Goal: Task Accomplishment & Management: Manage account settings

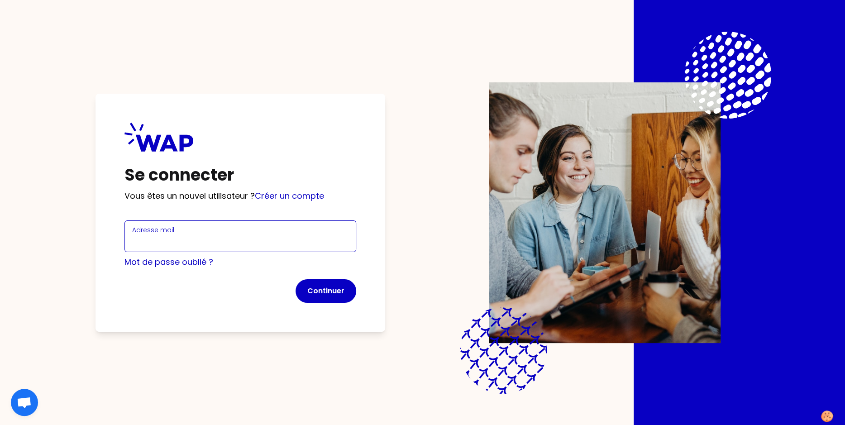
click at [161, 240] on input "Adresse mail" at bounding box center [240, 241] width 216 height 13
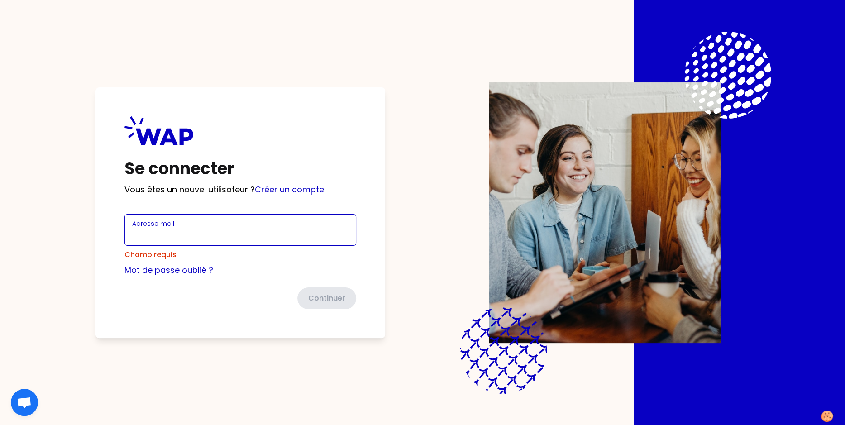
paste input "[PERSON_NAME][EMAIL_ADDRESS][DOMAIN_NAME]"
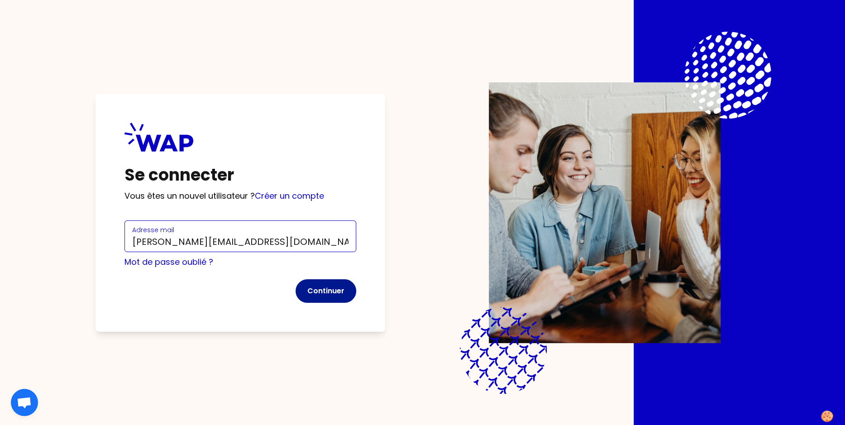
type input "[PERSON_NAME][EMAIL_ADDRESS][DOMAIN_NAME]"
click at [343, 293] on button "Continuer" at bounding box center [325, 291] width 61 height 24
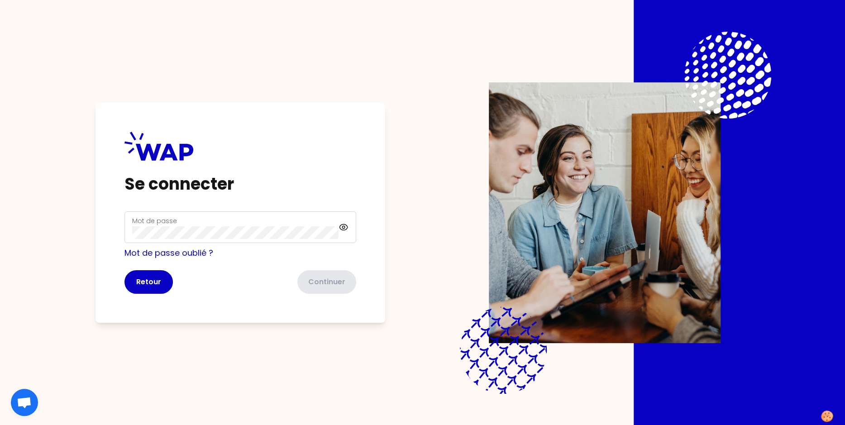
click at [249, 225] on div "Mot de passe" at bounding box center [235, 227] width 206 height 24
click at [344, 224] on icon at bounding box center [343, 227] width 10 height 11
click at [324, 279] on button "Continuer" at bounding box center [325, 282] width 61 height 24
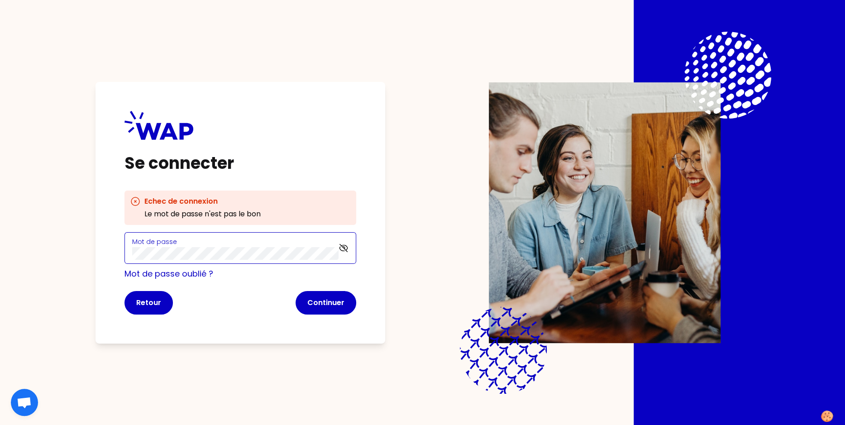
click at [128, 254] on div "Mot de passe" at bounding box center [240, 248] width 232 height 32
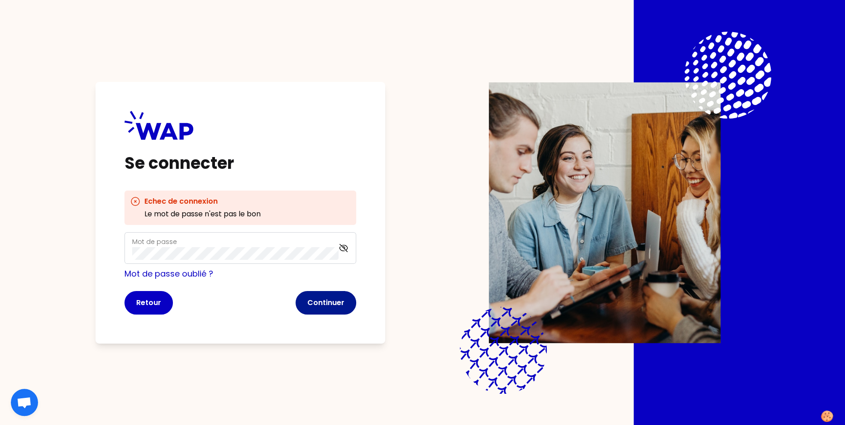
click at [326, 303] on button "Continuer" at bounding box center [325, 303] width 61 height 24
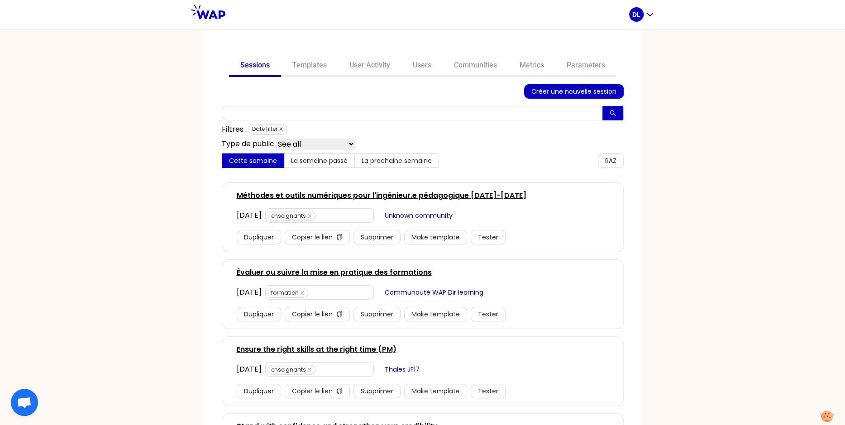
click at [281, 129] on icon "close" at bounding box center [281, 129] width 5 height 5
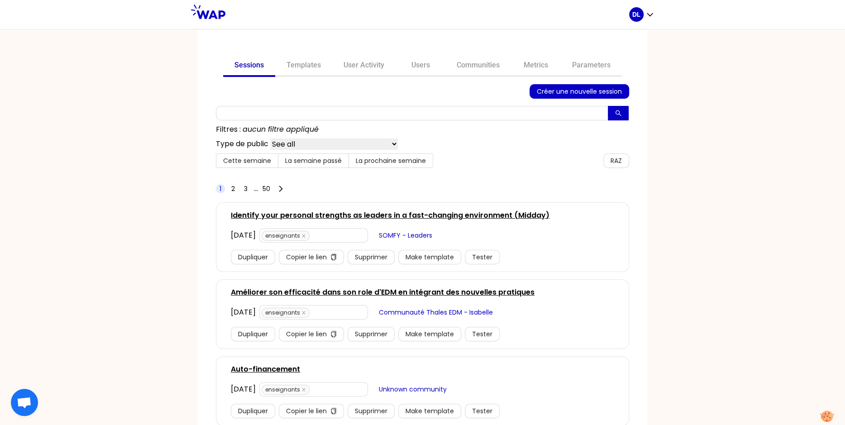
click at [159, 222] on div "Sessions Templates User Activity Users Communities Metrics Parameters Créer une…" at bounding box center [422, 227] width 845 height 396
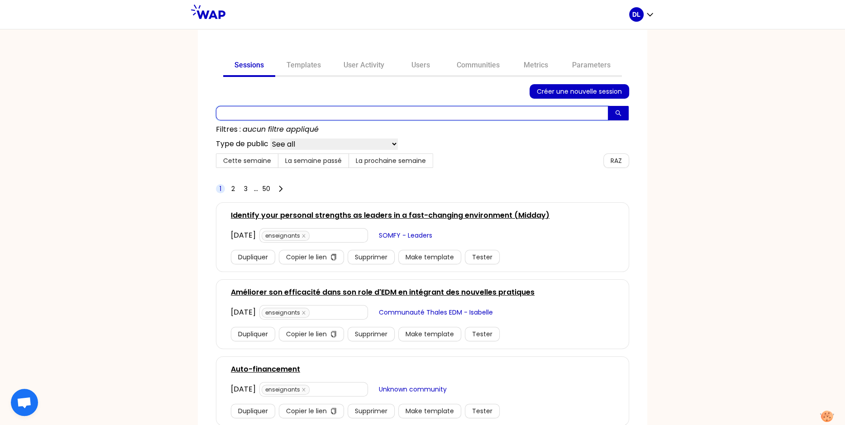
click at [249, 107] on input "text" at bounding box center [412, 113] width 392 height 14
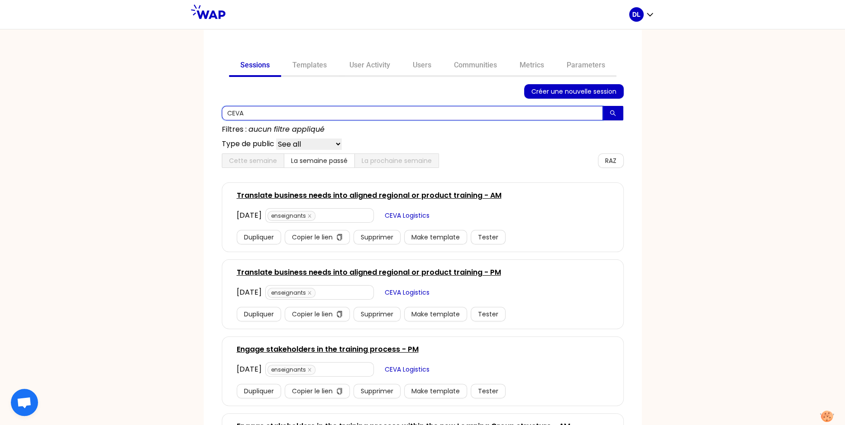
type input "CEVA"
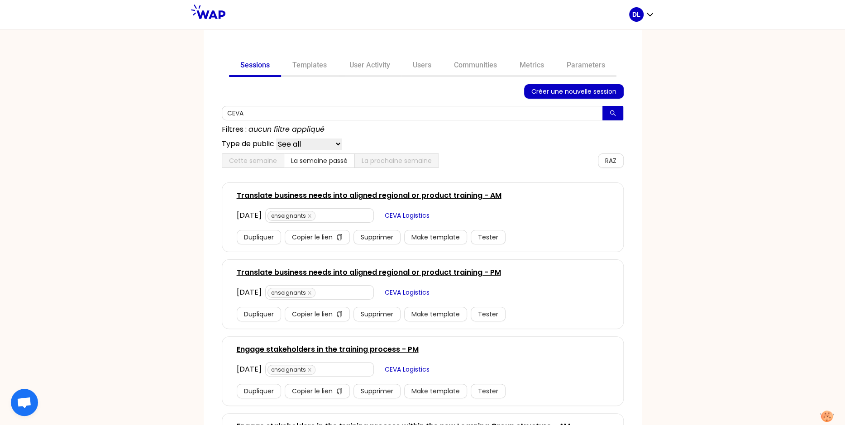
click at [314, 272] on link "Translate business needs into aligned regional or product training - PM" at bounding box center [369, 272] width 264 height 11
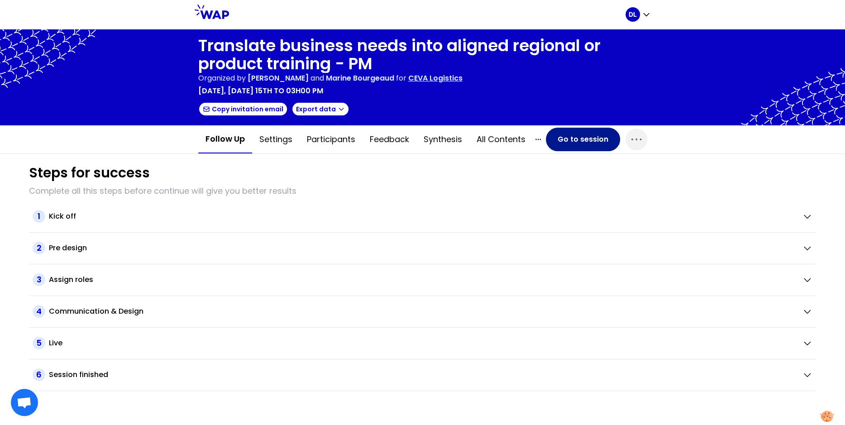
click at [596, 139] on button "Go to session" at bounding box center [583, 140] width 74 height 24
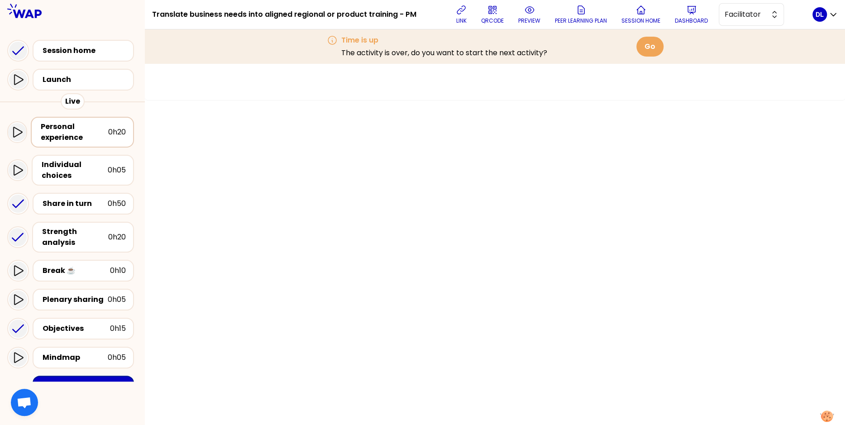
click at [87, 134] on div "Personal experience" at bounding box center [74, 132] width 67 height 22
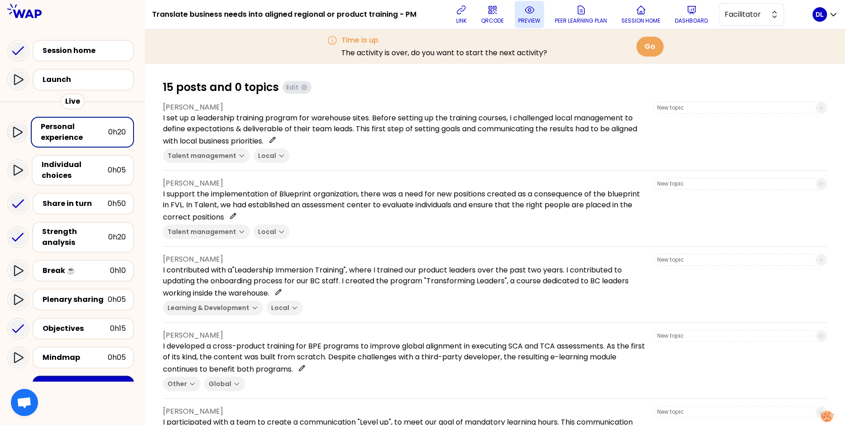
click at [523, 19] on p "preview" at bounding box center [529, 20] width 22 height 7
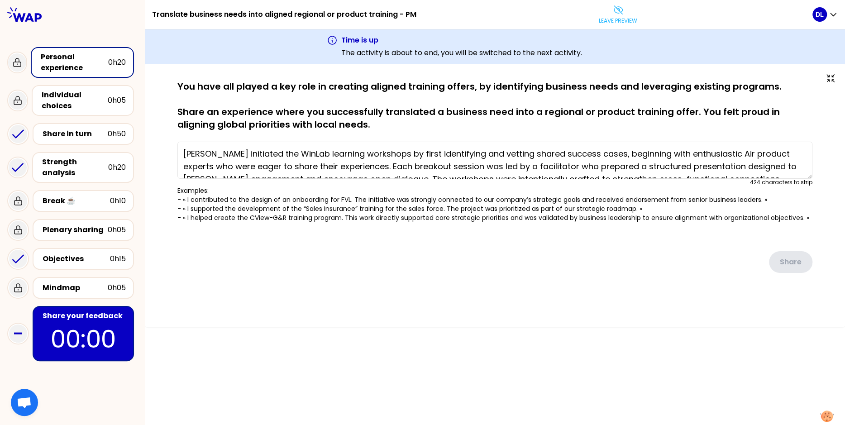
type textarea "[PERSON_NAME] initiated the WinLab learning workshops by first identifying and …"
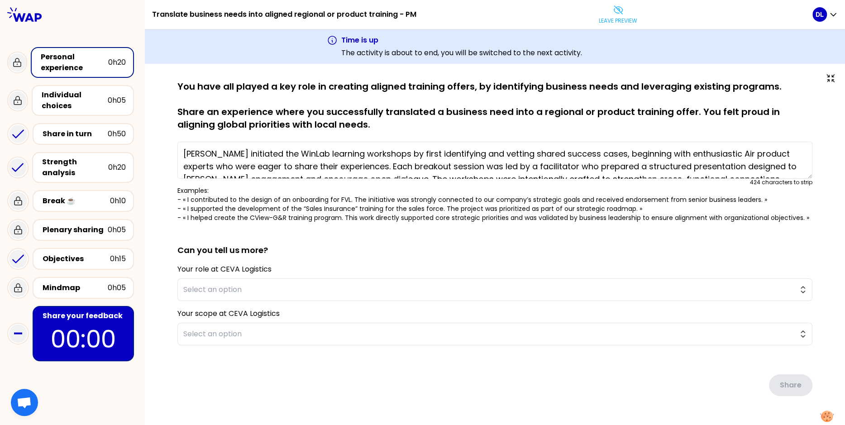
drag, startPoint x: 345, startPoint y: 127, endPoint x: 160, endPoint y: 90, distance: 189.1
click at [160, 90] on div "saved You have all played a key role in creating aligned training offers, by id…" at bounding box center [495, 257] width 700 height 386
click at [74, 56] on div "Personal experience" at bounding box center [74, 63] width 67 height 22
click at [69, 103] on div "Individual choices" at bounding box center [75, 101] width 66 height 22
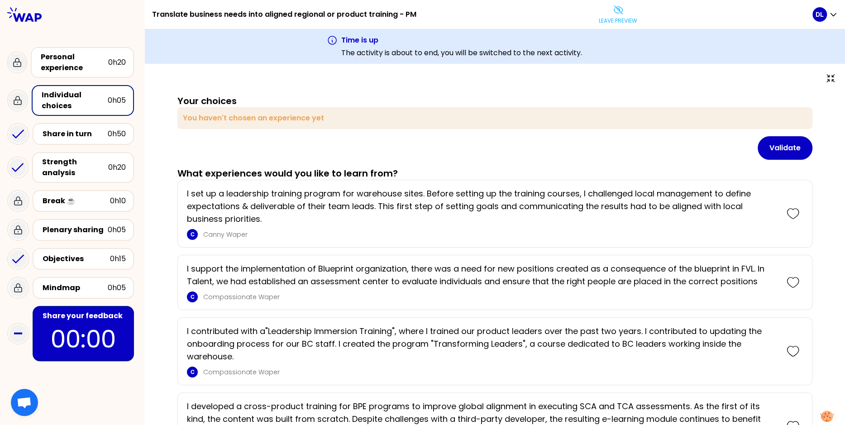
scroll to position [339, 0]
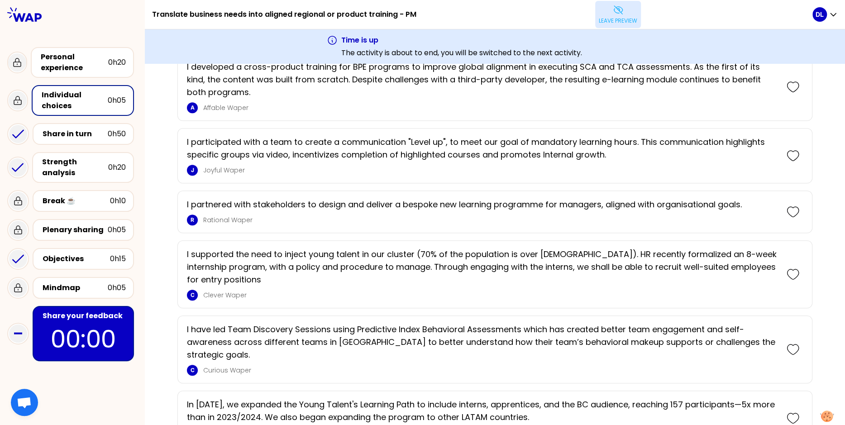
click at [616, 12] on icon at bounding box center [618, 10] width 11 height 11
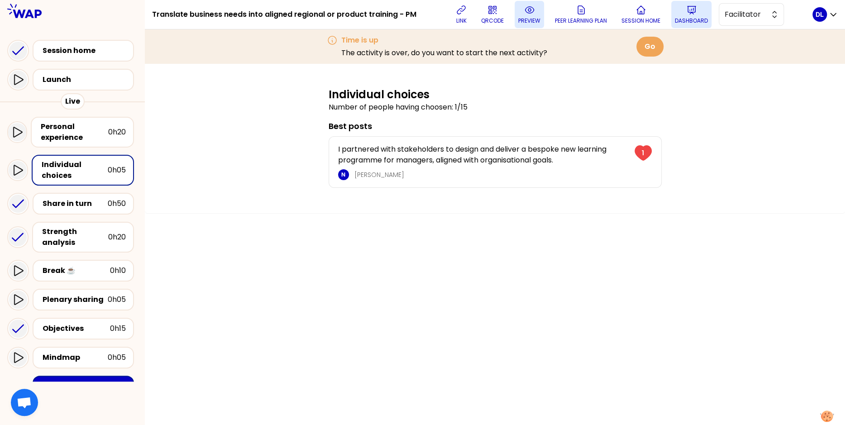
click at [681, 21] on p "Dashboard" at bounding box center [691, 20] width 33 height 7
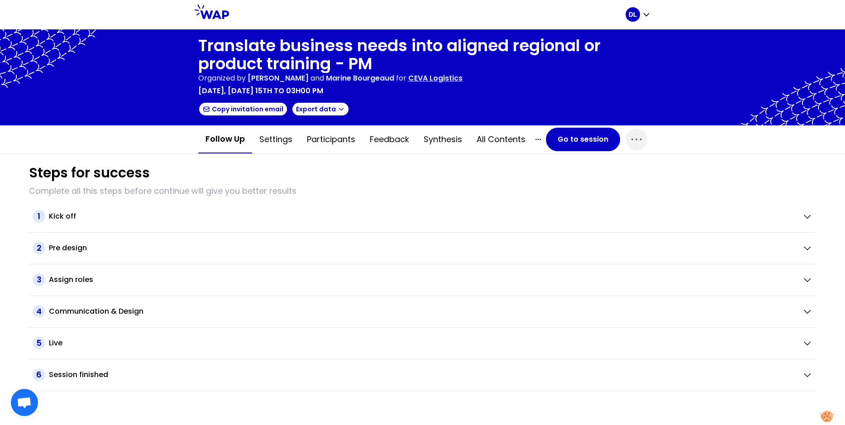
click at [462, 78] on p "CEVA Logistics" at bounding box center [435, 78] width 54 height 11
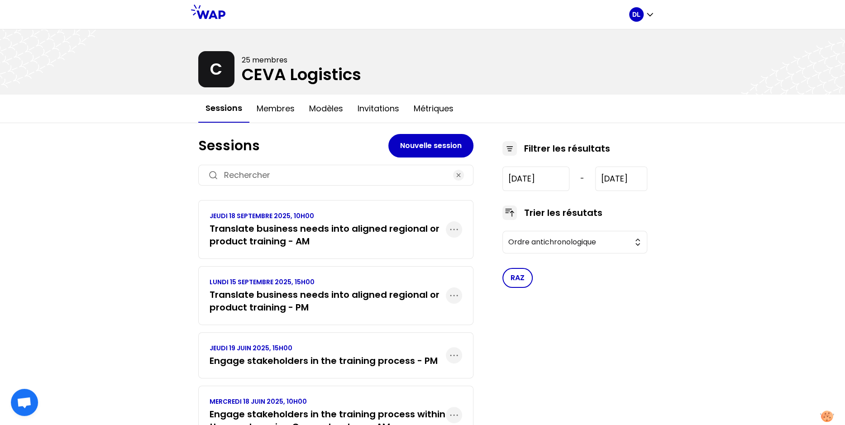
click at [356, 233] on h3 "Translate business needs into aligned regional or product training - AM" at bounding box center [327, 234] width 236 height 25
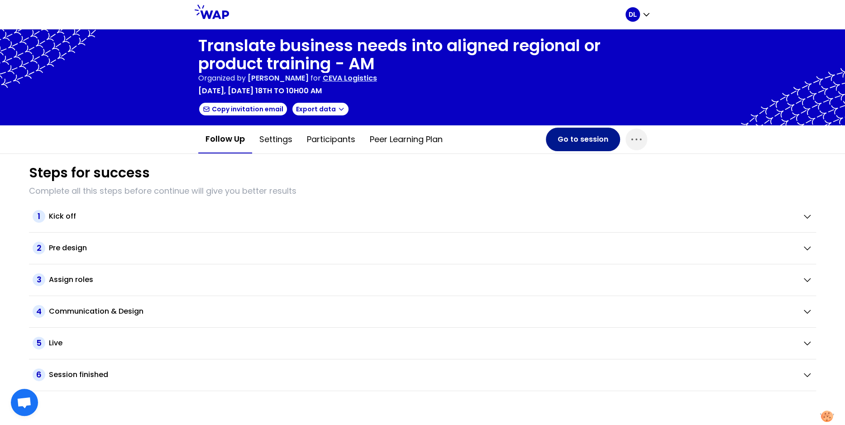
click at [589, 138] on button "Go to session" at bounding box center [583, 140] width 74 height 24
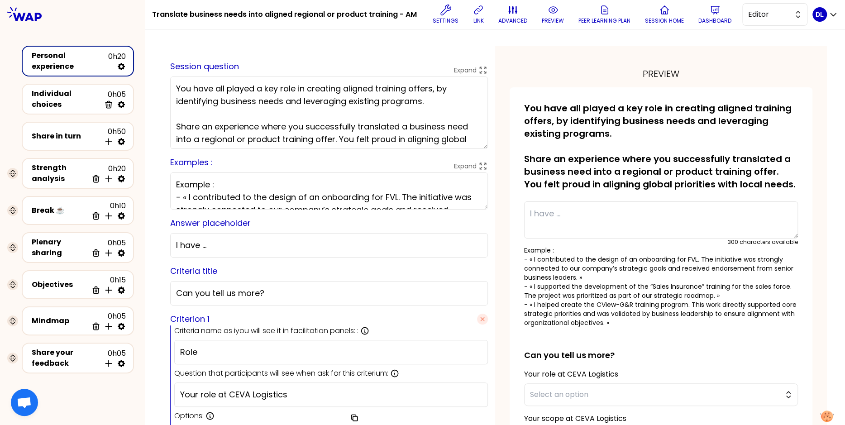
click at [243, 15] on h1 "Translate business needs into aligned regional or product training - AM" at bounding box center [284, 14] width 265 height 29
click at [546, 21] on p "preview" at bounding box center [553, 20] width 22 height 7
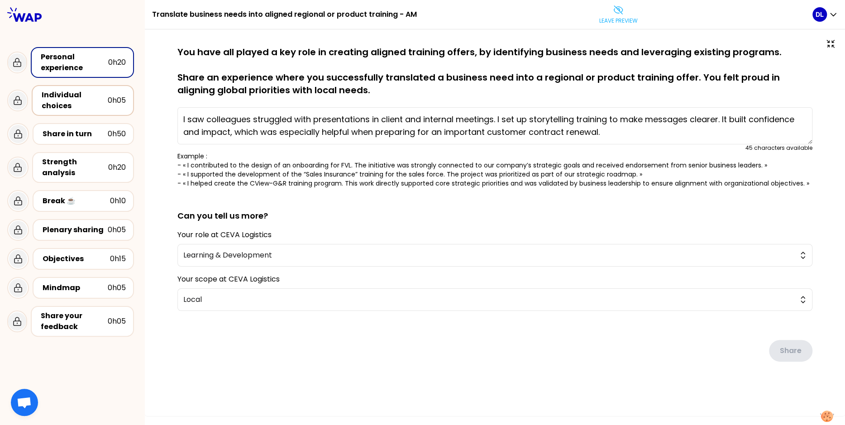
click at [77, 88] on div "Individual choices 0h05" at bounding box center [83, 100] width 102 height 31
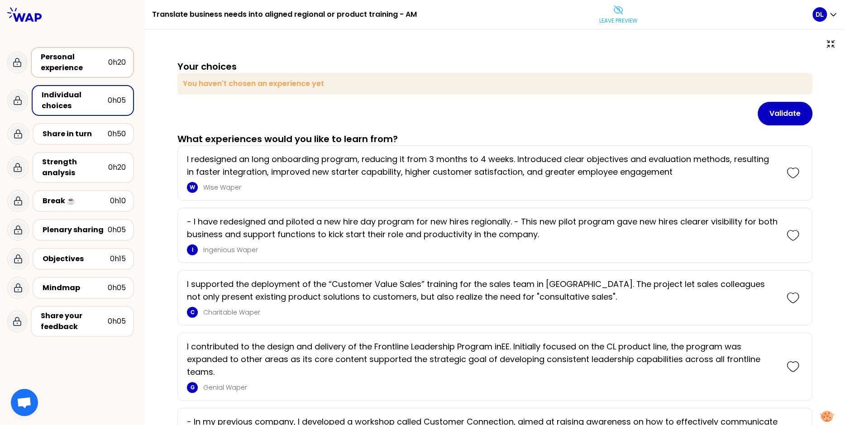
click at [48, 59] on div "Personal experience" at bounding box center [74, 63] width 67 height 22
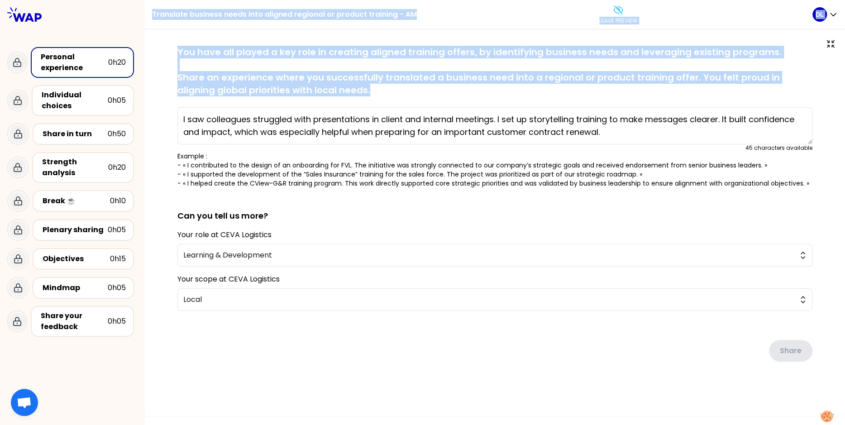
drag, startPoint x: 343, startPoint y: 87, endPoint x: 151, endPoint y: 13, distance: 206.3
click at [151, 13] on div "Translate business needs into aligned regional or product training - AM Leave p…" at bounding box center [495, 212] width 700 height 425
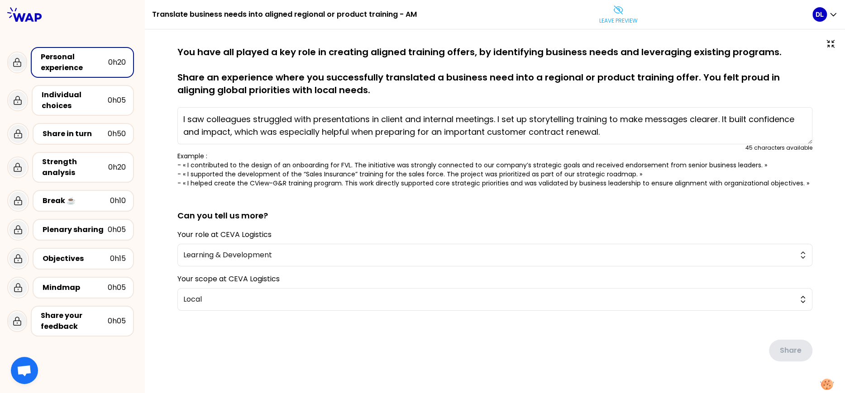
click at [327, 89] on p "You have all played a key role in creating aligned training offers, by identify…" at bounding box center [494, 71] width 635 height 51
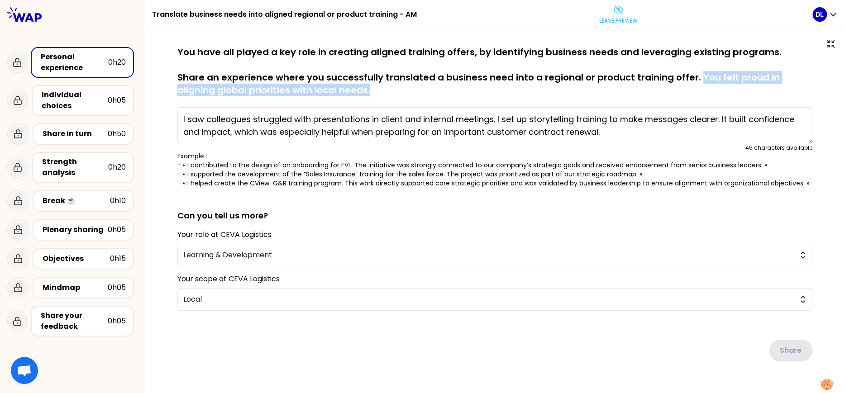
drag, startPoint x: 695, startPoint y: 77, endPoint x: 712, endPoint y: 86, distance: 18.6
click at [712, 86] on p "You have all played a key role in creating aligned training offers, by identify…" at bounding box center [494, 71] width 635 height 51
click at [325, 95] on p "You have all played a key role in creating aligned training offers, by identify…" at bounding box center [494, 71] width 635 height 51
drag, startPoint x: 329, startPoint y: 91, endPoint x: 735, endPoint y: 81, distance: 405.9
click at [735, 81] on p "You have all played a key role in creating aligned training offers, by identify…" at bounding box center [494, 71] width 635 height 51
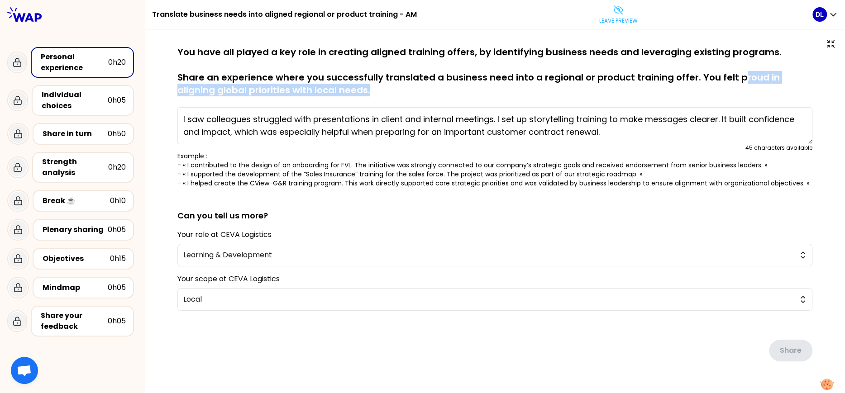
click at [731, 86] on p "You have all played a key role in creating aligned training offers, by identify…" at bounding box center [494, 71] width 635 height 51
drag, startPoint x: 768, startPoint y: 79, endPoint x: 768, endPoint y: 86, distance: 6.8
click at [768, 86] on p "You have all played a key role in creating aligned training offers, by identify…" at bounding box center [494, 71] width 635 height 51
click at [322, 96] on p "You have all played a key role in creating aligned training offers, by identify…" at bounding box center [494, 71] width 635 height 51
drag, startPoint x: 340, startPoint y: 94, endPoint x: 160, endPoint y: 87, distance: 180.2
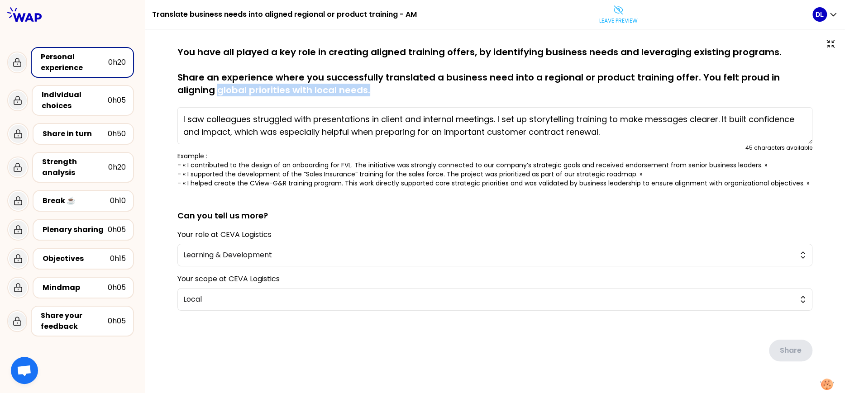
click at [160, 87] on div "saved You have all played a key role in creating aligned training offers, by id…" at bounding box center [495, 222] width 700 height 386
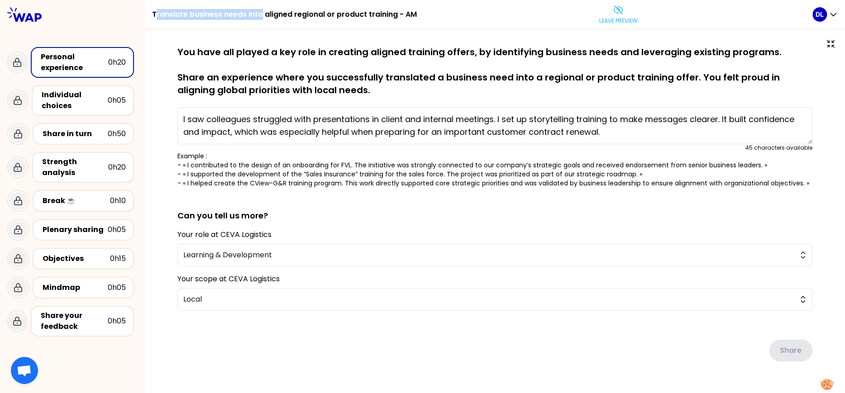
drag, startPoint x: 157, startPoint y: 14, endPoint x: 261, endPoint y: 14, distance: 104.5
click at [261, 14] on h1 "Translate business needs into aligned regional or product training - AM" at bounding box center [284, 14] width 265 height 29
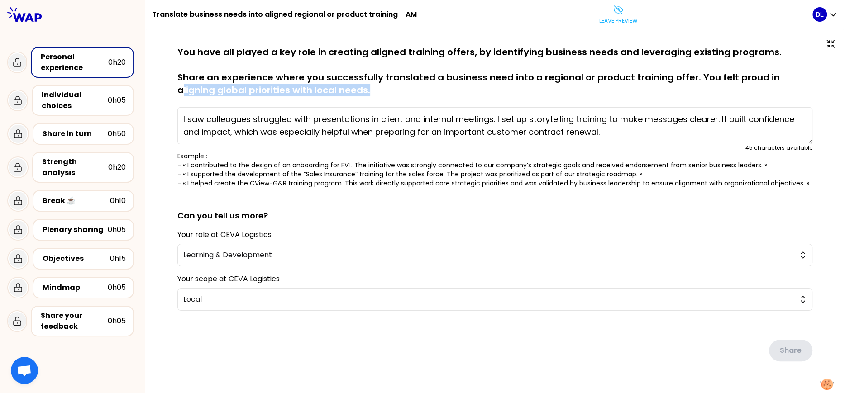
drag, startPoint x: 777, startPoint y: 76, endPoint x: 777, endPoint y: 90, distance: 14.0
click at [777, 90] on p "You have all played a key role in creating aligned training offers, by identify…" at bounding box center [494, 71] width 635 height 51
click at [366, 87] on p "You have all played a key role in creating aligned training offers, by identify…" at bounding box center [494, 71] width 635 height 51
drag, startPoint x: 772, startPoint y: 77, endPoint x: 772, endPoint y: 86, distance: 8.6
click at [772, 86] on p "You have all played a key role in creating aligned training offers, by identify…" at bounding box center [494, 71] width 635 height 51
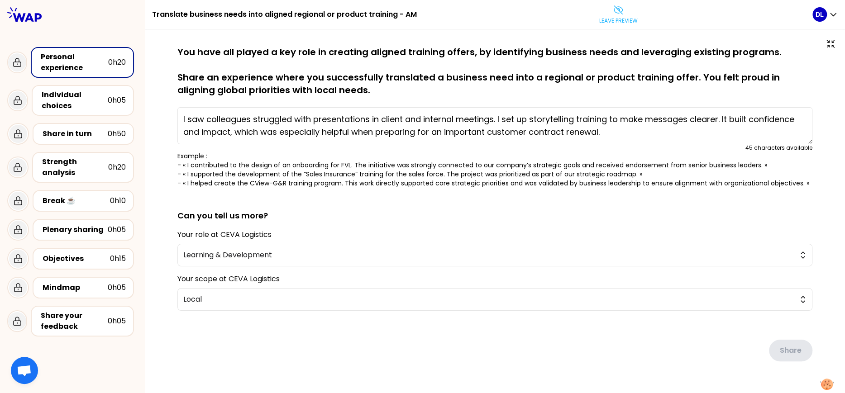
click at [314, 86] on p "You have all played a key role in creating aligned training offers, by identify…" at bounding box center [494, 71] width 635 height 51
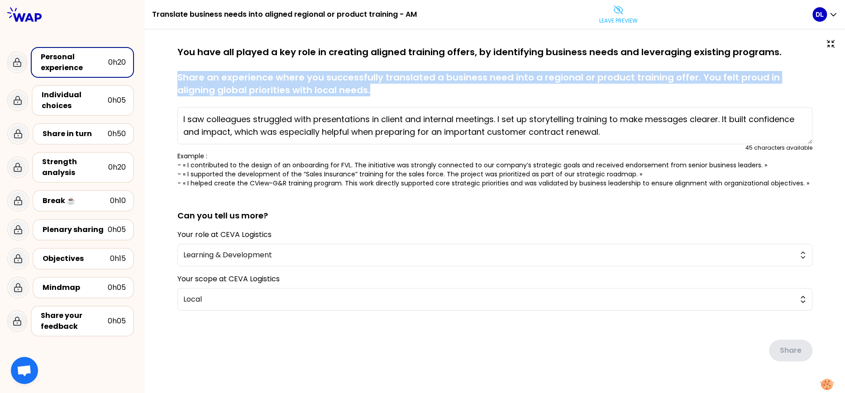
click at [314, 86] on p "You have all played a key role in creating aligned training offers, by identify…" at bounding box center [494, 71] width 635 height 51
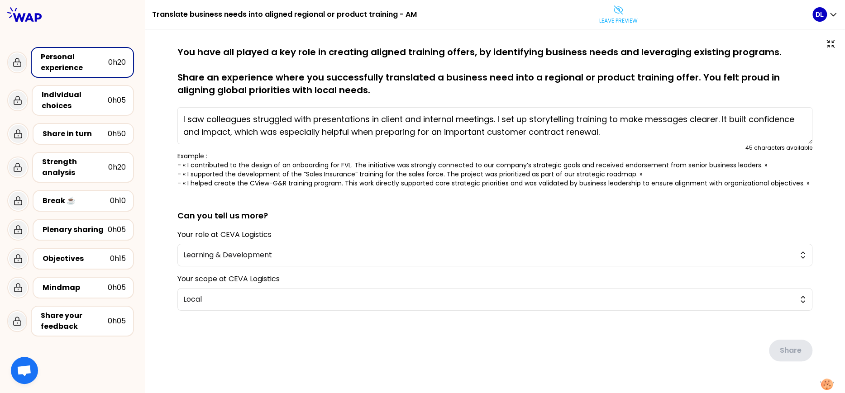
click at [330, 89] on p "You have all played a key role in creating aligned training offers, by identify…" at bounding box center [494, 71] width 635 height 51
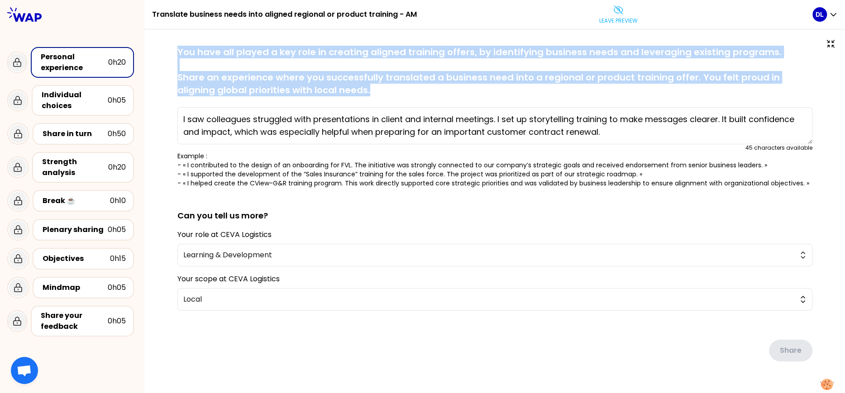
drag, startPoint x: 335, startPoint y: 89, endPoint x: 179, endPoint y: 49, distance: 161.0
click at [179, 49] on p "You have all played a key role in creating aligned training offers, by identify…" at bounding box center [494, 71] width 635 height 51
copy p "You have all played a key role in creating aligned training offers, by identify…"
click at [322, 66] on p "You have all played a key role in creating aligned training offers, by identify…" at bounding box center [494, 71] width 635 height 51
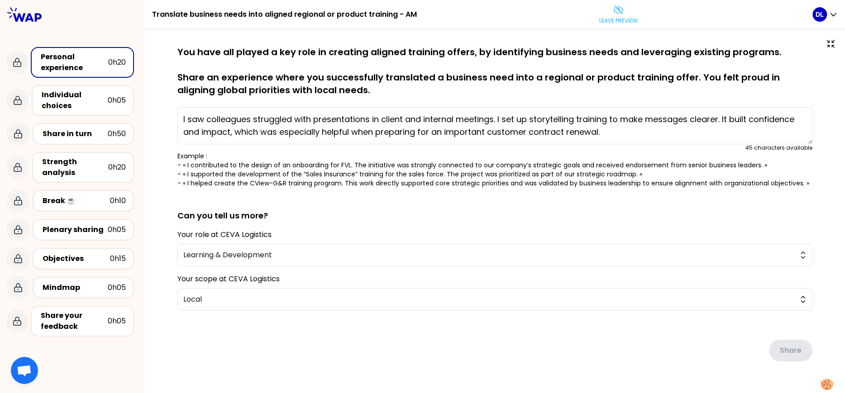
click at [204, 12] on h1 "Translate business needs into aligned regional or product training - AM" at bounding box center [284, 14] width 265 height 29
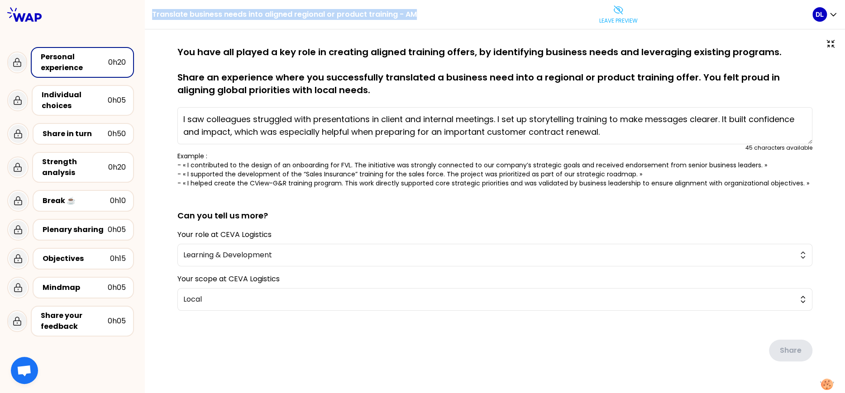
click at [204, 12] on h1 "Translate business needs into aligned regional or product training - AM" at bounding box center [284, 14] width 265 height 29
click at [152, 17] on h1 "Translate business needs into aligned regional or product training - AM" at bounding box center [284, 14] width 265 height 29
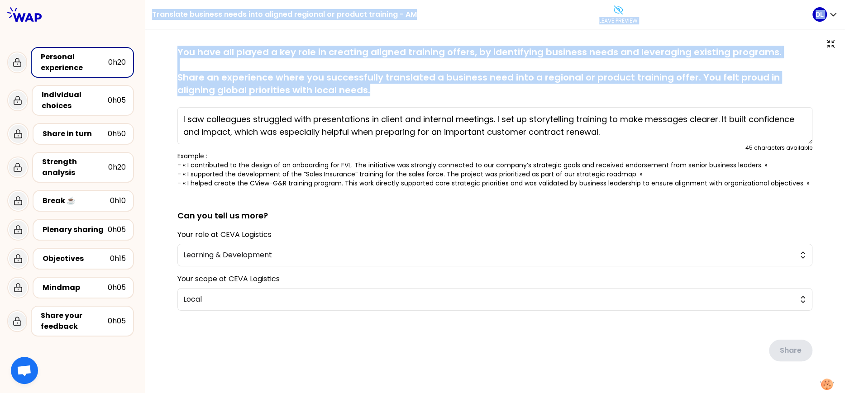
drag, startPoint x: 152, startPoint y: 14, endPoint x: 342, endPoint y: 81, distance: 200.9
click at [343, 81] on div "Translate business needs into aligned regional or product training - AM Leave p…" at bounding box center [495, 196] width 700 height 393
click at [162, 18] on h1 "Translate business needs into aligned regional or product training - AM" at bounding box center [284, 14] width 265 height 29
drag, startPoint x: 151, startPoint y: 16, endPoint x: 334, endPoint y: 83, distance: 194.6
click at [337, 85] on div "Translate business needs into aligned regional or product training - AM Leave p…" at bounding box center [495, 196] width 700 height 393
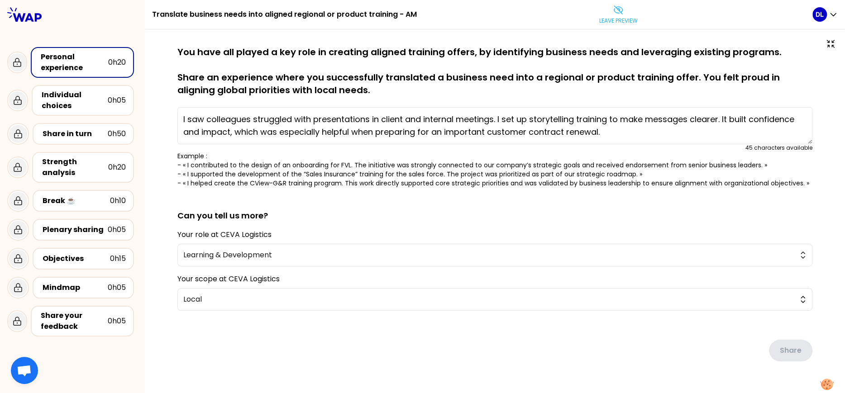
click at [182, 14] on h1 "Translate business needs into aligned regional or product training - AM" at bounding box center [284, 14] width 265 height 29
click at [284, 14] on h1 "Translate business needs into aligned regional or product training - AM" at bounding box center [284, 14] width 265 height 29
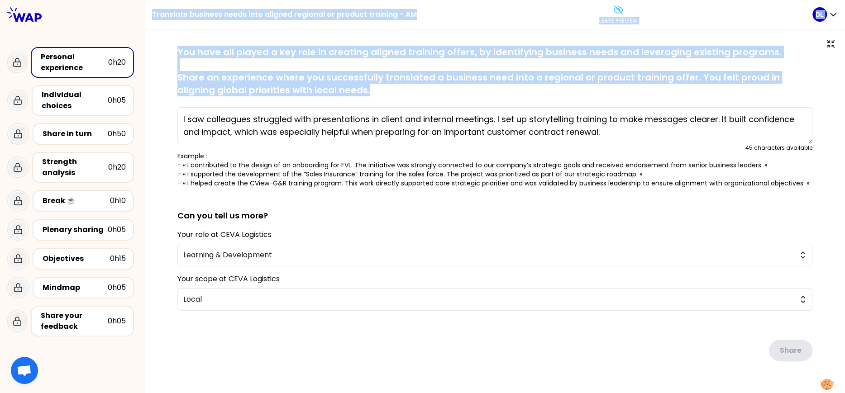
drag, startPoint x: 336, startPoint y: 88, endPoint x: 150, endPoint y: 13, distance: 201.1
click at [150, 13] on div "Translate business needs into aligned regional or product training - AM Leave p…" at bounding box center [495, 196] width 700 height 393
copy div "Translate business needs into aligned regional or product training - AM Leave p…"
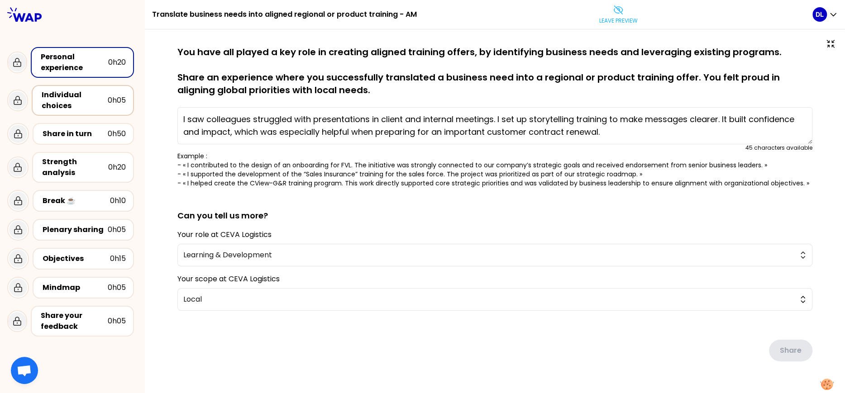
click at [99, 99] on div "Individual choices" at bounding box center [75, 101] width 66 height 22
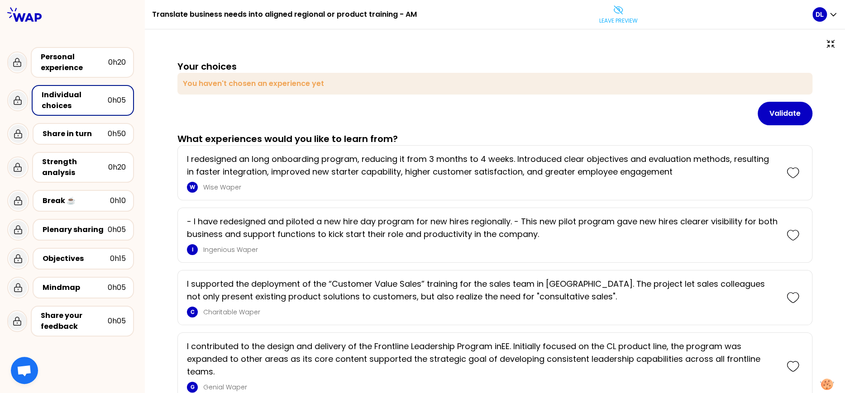
click at [294, 169] on p "I redesigned an long onboarding program, reducing it from 3 months to 4 weeks. …" at bounding box center [482, 165] width 590 height 25
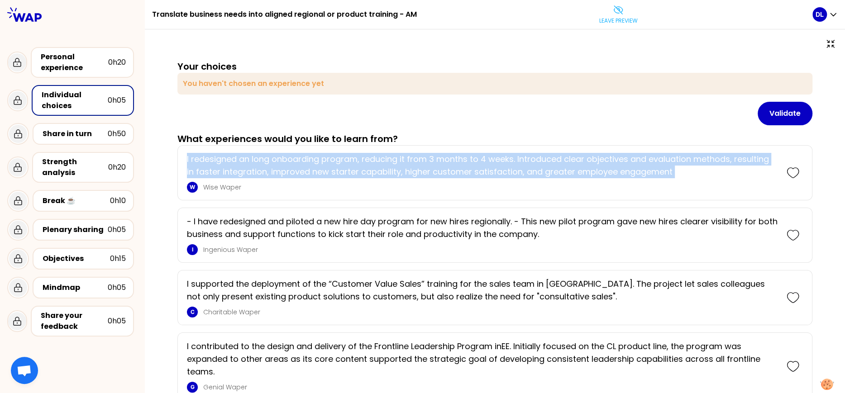
click at [294, 169] on p "I redesigned an long onboarding program, reducing it from 3 months to 4 weeks. …" at bounding box center [482, 165] width 590 height 25
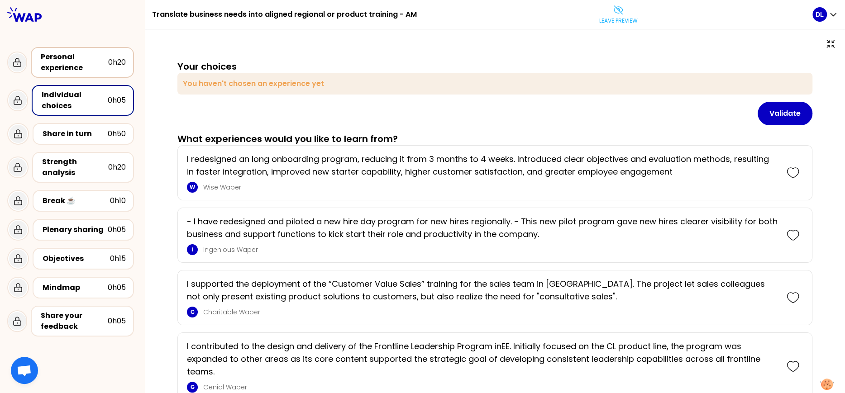
click at [90, 61] on div "Personal experience" at bounding box center [74, 63] width 67 height 22
